Goal: Task Accomplishment & Management: Manage account settings

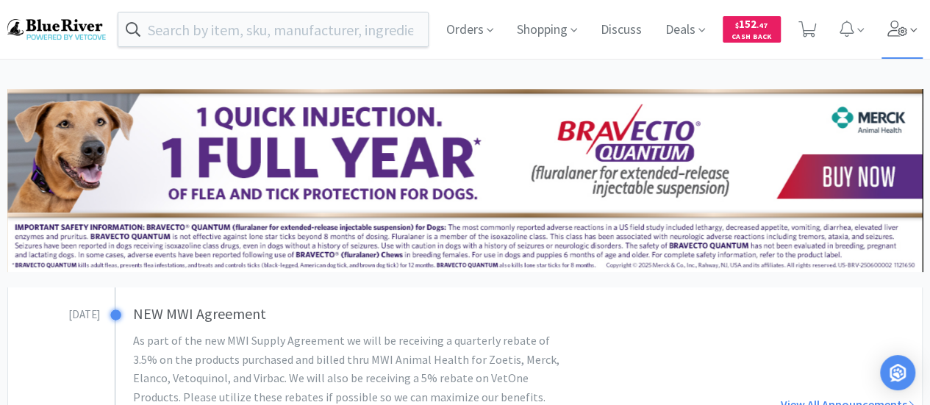
click at [903, 35] on icon at bounding box center [898, 29] width 21 height 16
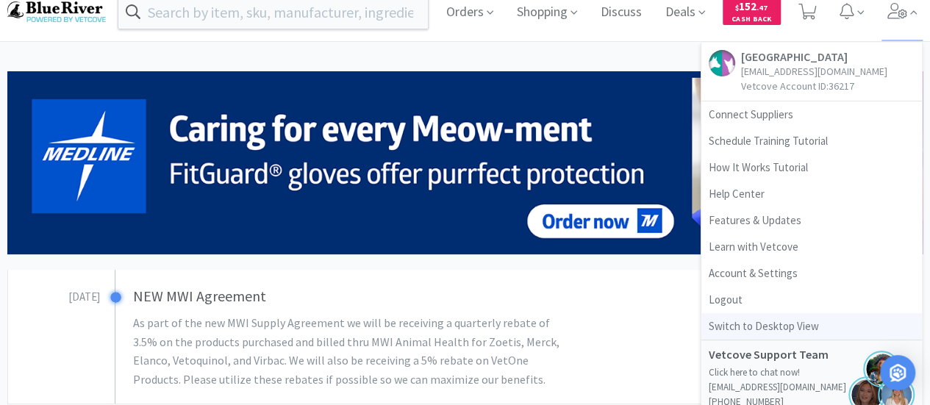
scroll to position [1, 0]
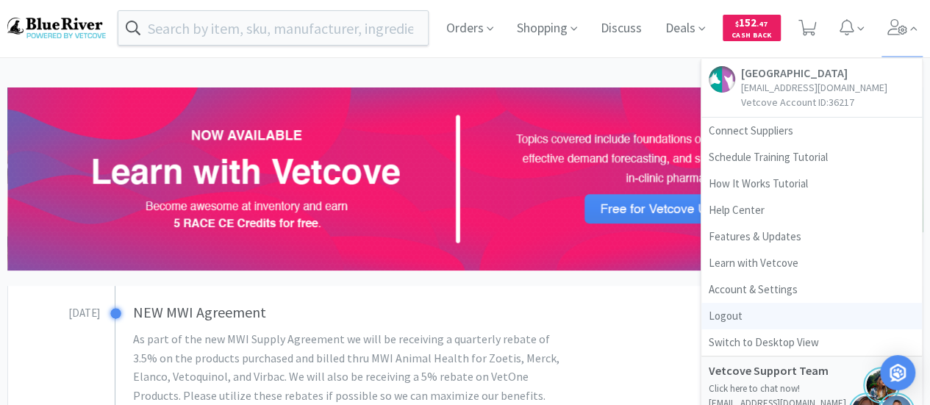
click at [730, 316] on link "Logout" at bounding box center [812, 316] width 221 height 26
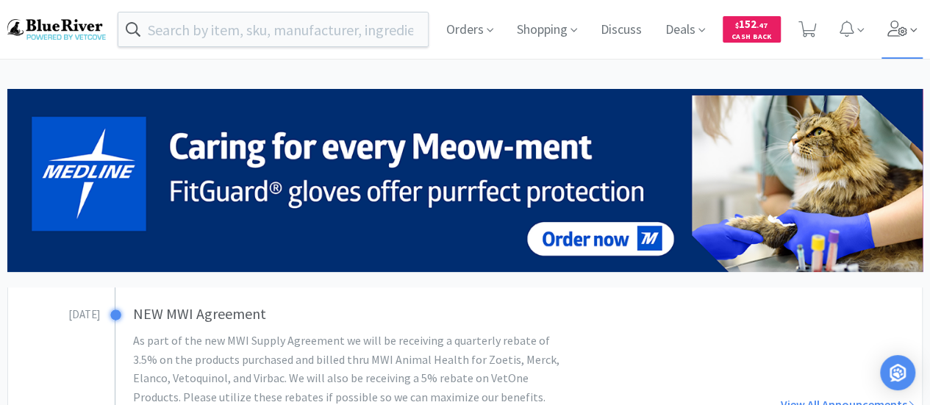
click at [896, 31] on icon at bounding box center [898, 29] width 20 height 16
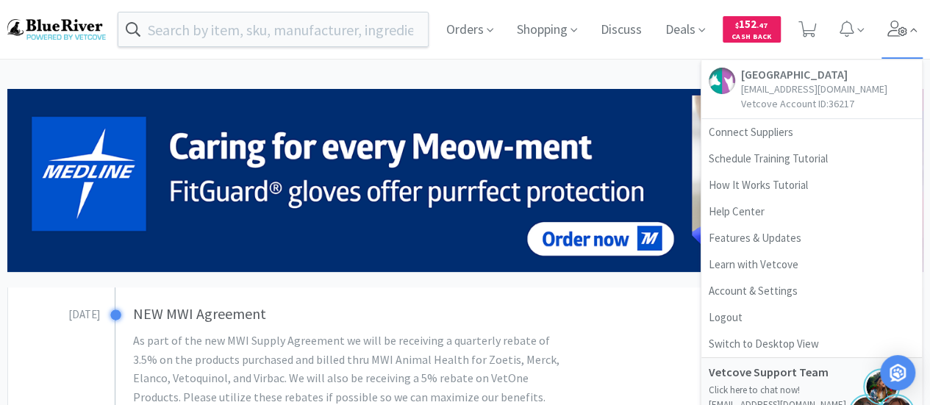
click at [896, 31] on icon at bounding box center [898, 29] width 20 height 16
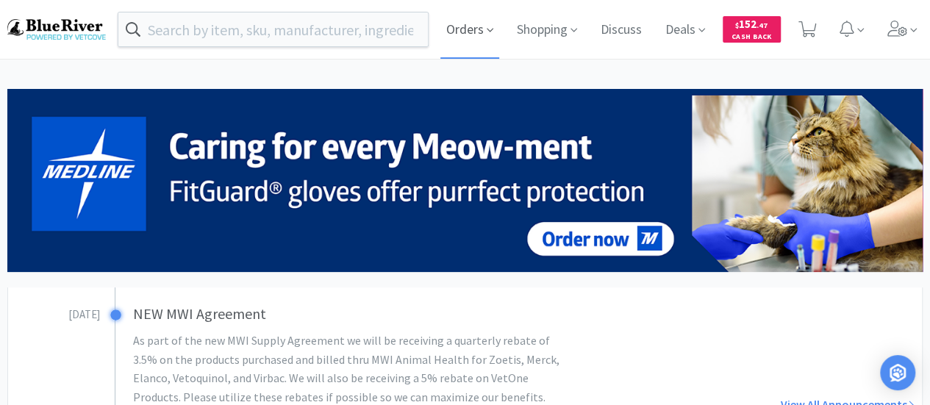
click at [460, 29] on span "Orders" at bounding box center [470, 29] width 59 height 59
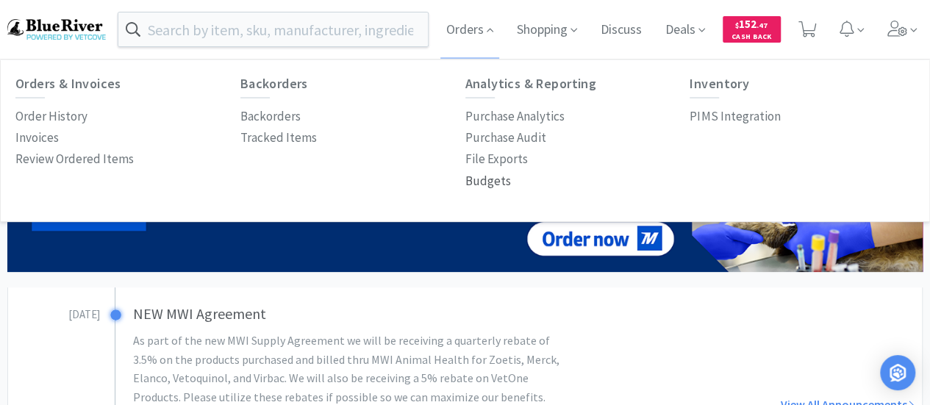
click at [484, 183] on p "Budgets" at bounding box center [489, 181] width 46 height 20
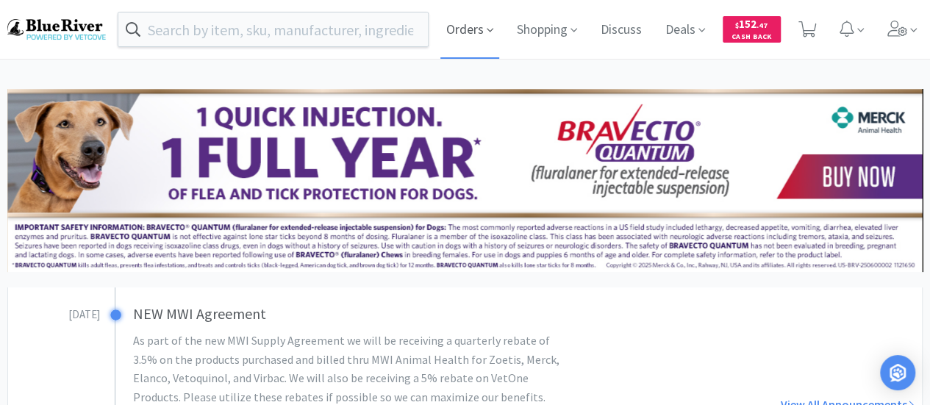
click at [465, 21] on span "Orders" at bounding box center [470, 29] width 59 height 59
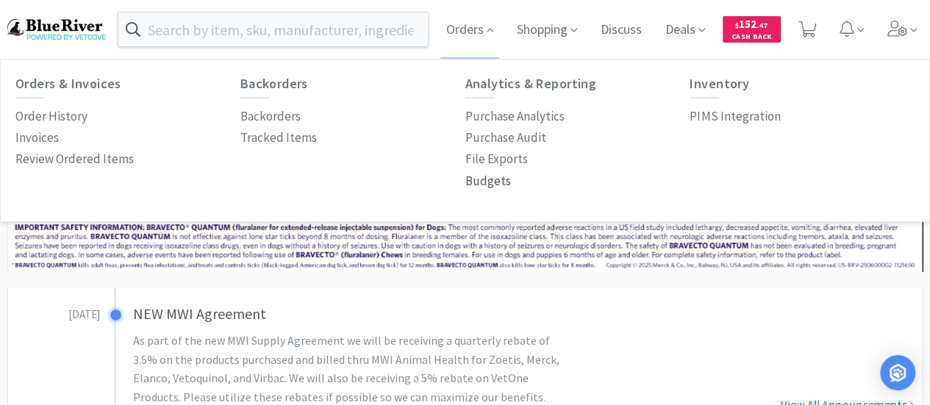
click at [485, 179] on p "Budgets" at bounding box center [489, 181] width 46 height 20
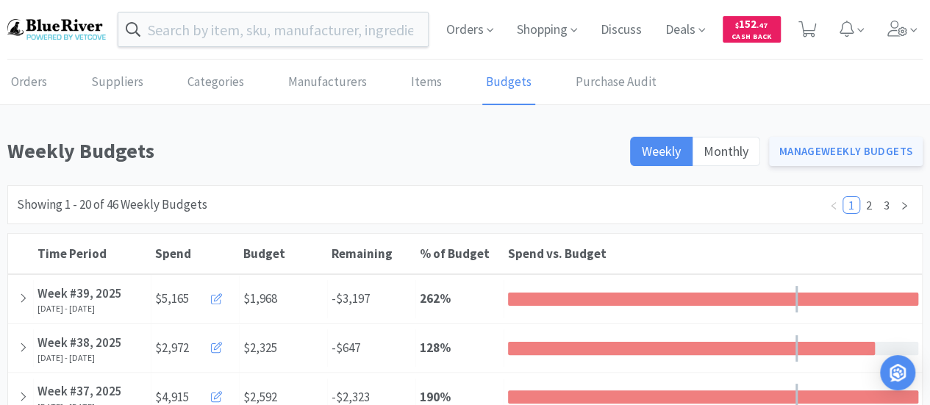
click at [805, 152] on link "Manage Weekly Budgets" at bounding box center [846, 151] width 154 height 29
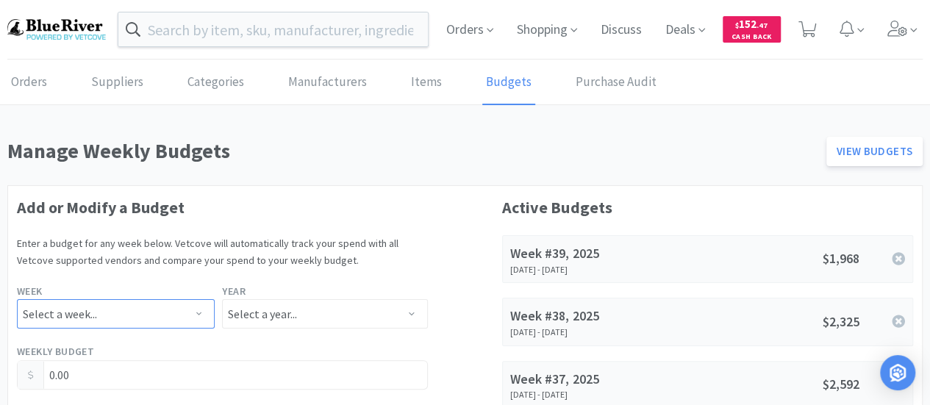
click at [140, 316] on select "Select a week... Week 1 (Dec 30th - Jan 5th) Week 2 (Jan 6th - Jan 12th) Week 3…" at bounding box center [116, 313] width 198 height 29
select select "40"
click at [17, 299] on select "Select a week... Week 1 (Dec 30th - Jan 5th) Week 2 (Jan 6th - Jan 12th) Week 3…" at bounding box center [116, 313] width 198 height 29
click at [250, 313] on select "Select a year... 2023 2024 2025 2026 2027 2028 2029 2030 2031 2032 2033 2034" at bounding box center [324, 313] width 205 height 29
select select "2025"
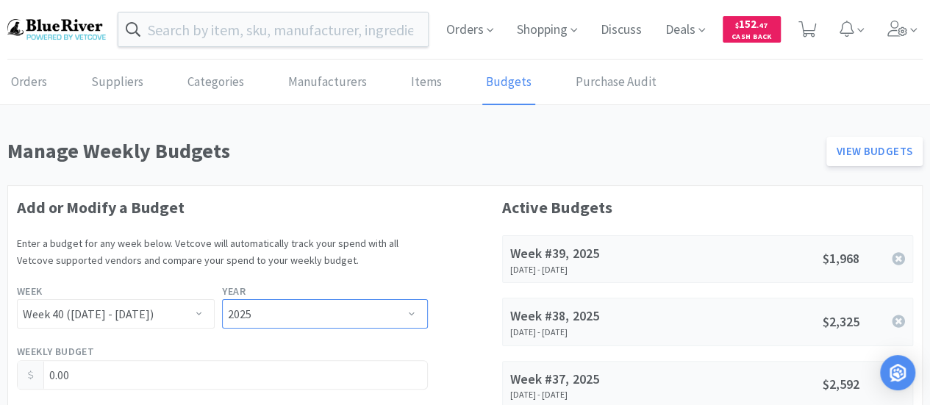
click at [222, 299] on select "Select a year... 2023 2024 2025 2026 2027 2028 2029 2030 2031 2032 2033 2034" at bounding box center [324, 313] width 205 height 29
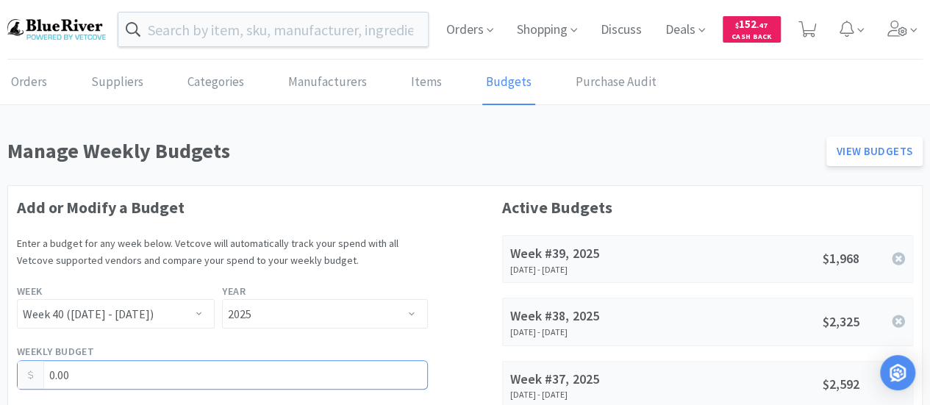
drag, startPoint x: 96, startPoint y: 379, endPoint x: 7, endPoint y: 371, distance: 88.6
type input "3,072.00"
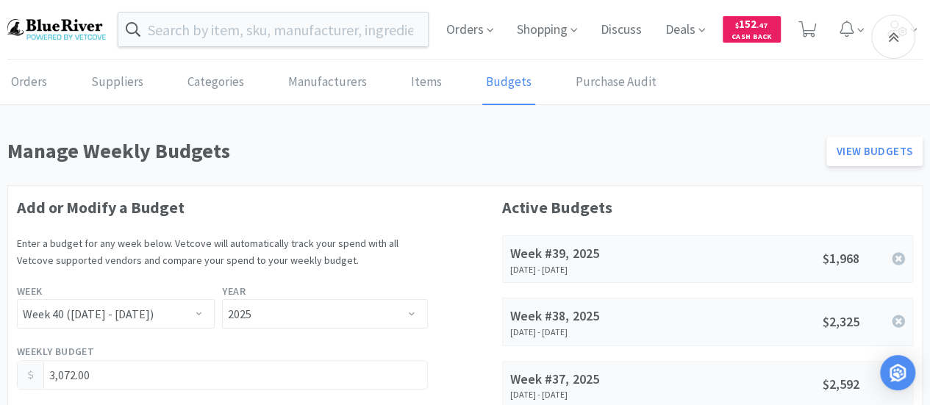
scroll to position [218, 0]
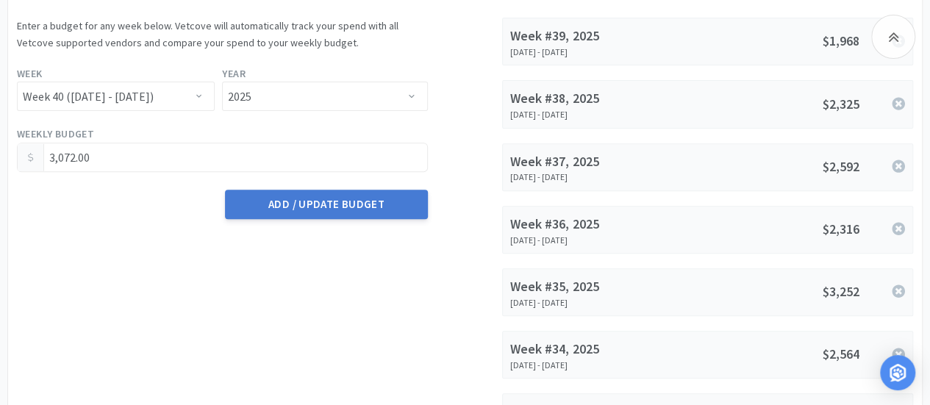
click at [311, 201] on button "Add / Update Budget" at bounding box center [326, 204] width 202 height 29
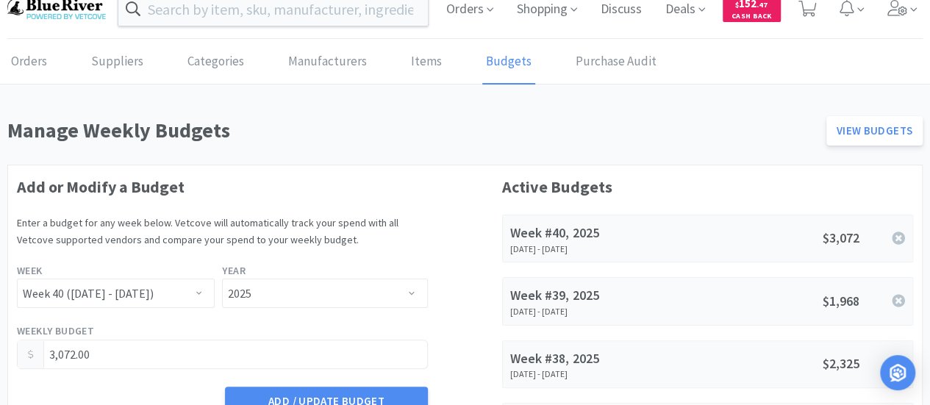
scroll to position [0, 0]
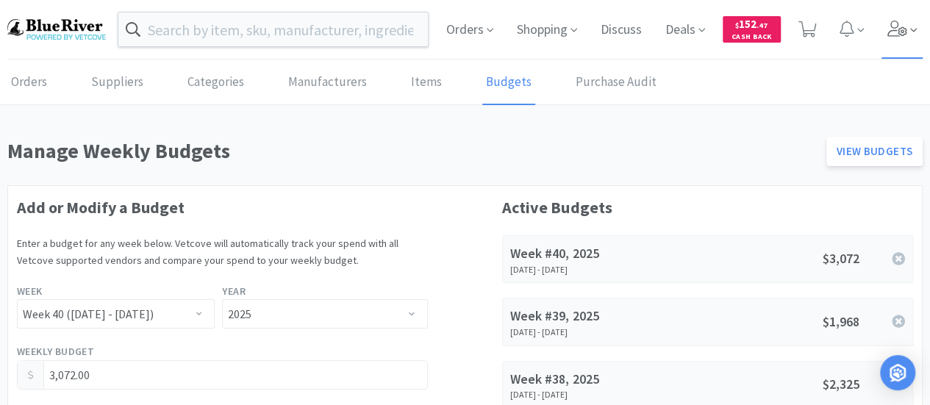
click at [896, 28] on icon at bounding box center [898, 29] width 20 height 16
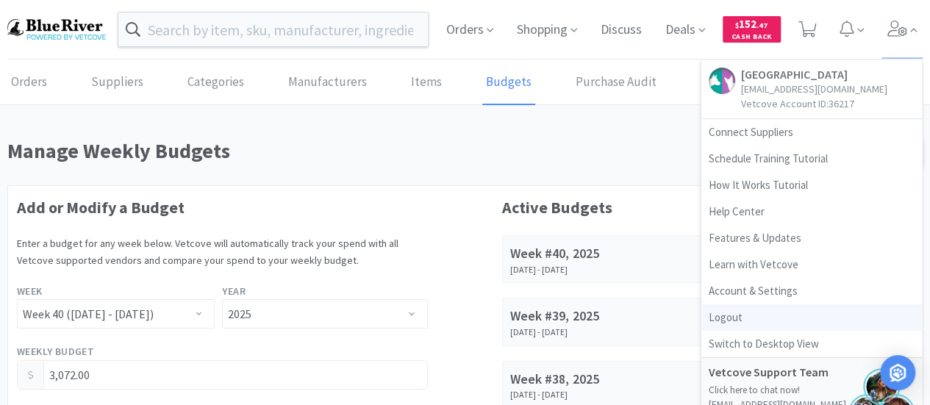
click at [730, 316] on link "Logout" at bounding box center [812, 318] width 221 height 26
